Goal: Information Seeking & Learning: Learn about a topic

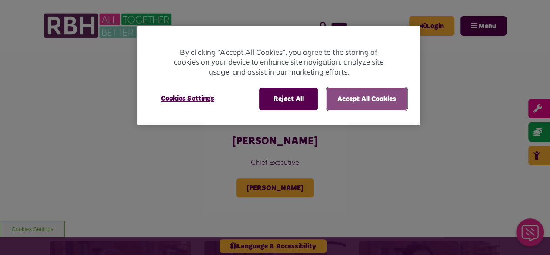
click at [366, 104] on button "Accept All Cookies" at bounding box center [367, 98] width 80 height 23
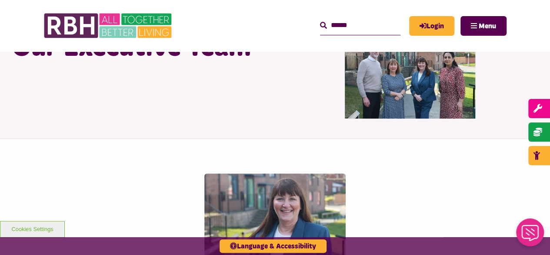
scroll to position [54, 0]
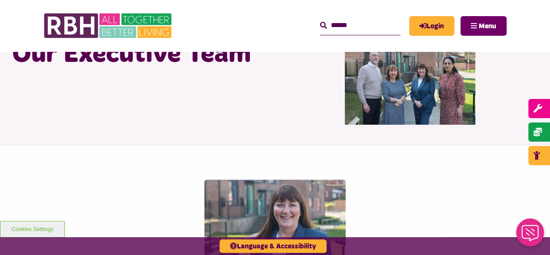
click at [479, 20] on button "Menu" at bounding box center [484, 26] width 46 height 20
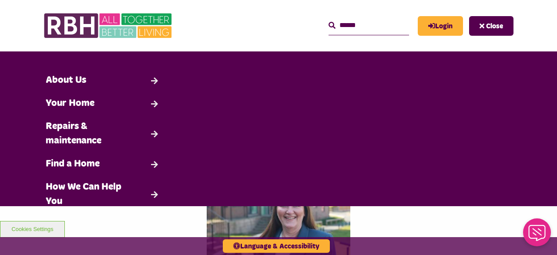
click at [230, 11] on div "MyRBH About Us Contact Us Search Close Search" at bounding box center [348, 26] width 329 height 34
click at [0, 41] on header "MyRBH About Us Contact Us Search" at bounding box center [278, 25] width 557 height 51
click at [506, 32] on button "Close" at bounding box center [491, 26] width 44 height 20
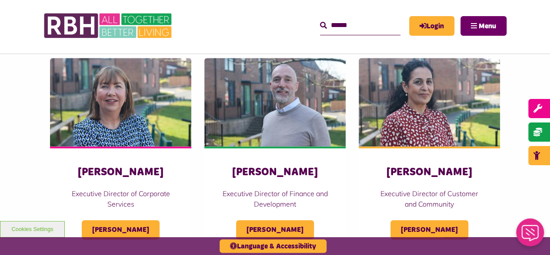
scroll to position [0, 0]
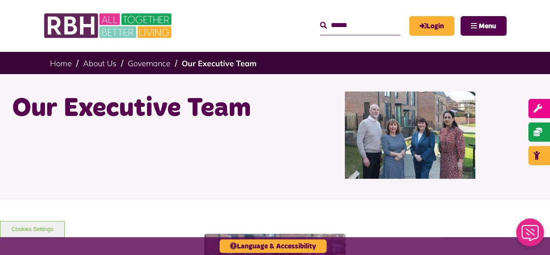
click at [144, 57] on ul "Home About Us Governance Our Executive Team" at bounding box center [275, 62] width 450 height 23
click at [145, 68] on ul "Home About Us Governance Our Executive Team" at bounding box center [275, 62] width 450 height 23
click at [146, 68] on link "Governance" at bounding box center [149, 63] width 43 height 10
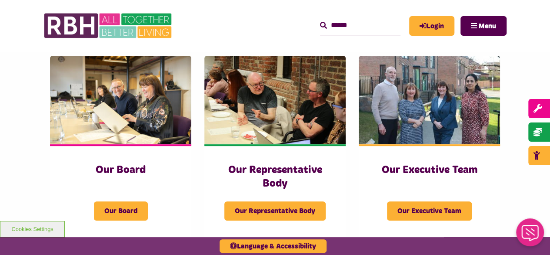
scroll to position [118, 0]
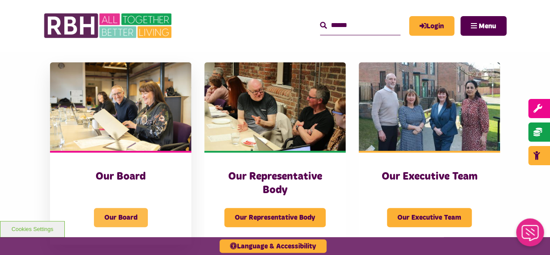
click at [119, 209] on span "Our Board" at bounding box center [121, 217] width 54 height 19
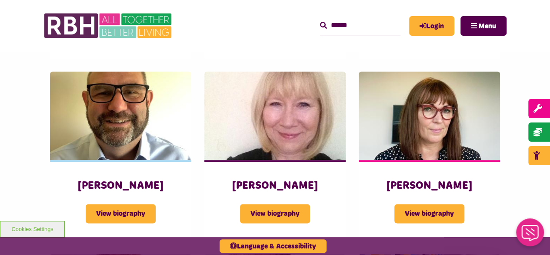
scroll to position [529, 0]
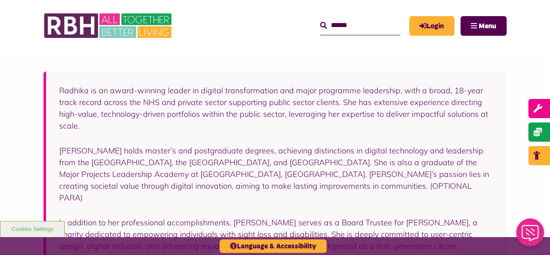
scroll to position [129, 0]
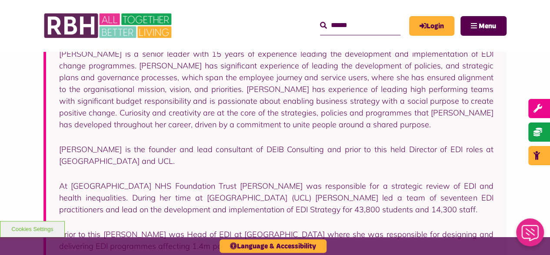
scroll to position [241, 0]
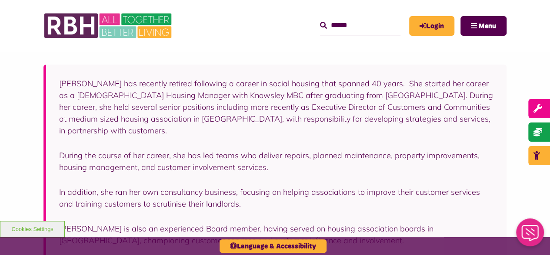
scroll to position [167, 0]
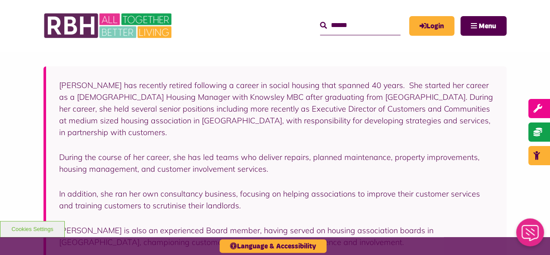
click at [0, 121] on div "[PERSON_NAME] has recently retired following a career in social housing that sp…" at bounding box center [275, 156] width 550 height 251
